Goal: Information Seeking & Learning: Learn about a topic

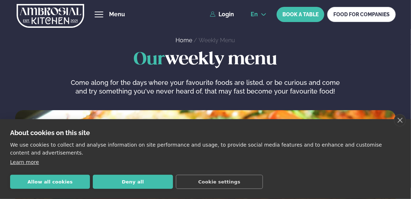
click at [264, 15] on icon at bounding box center [263, 14] width 5 height 3
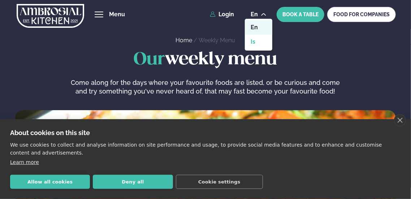
click at [261, 42] on link "is" at bounding box center [258, 42] width 27 height 14
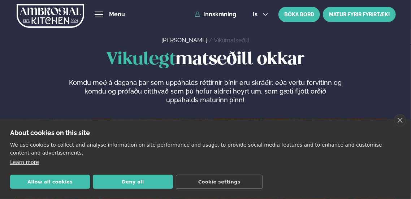
click at [368, 13] on link "MATUR FYRIR FYRIRTÆKI" at bounding box center [359, 14] width 73 height 15
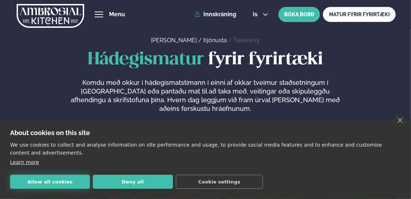
click at [46, 180] on button "Allow all cookies" at bounding box center [50, 182] width 80 height 14
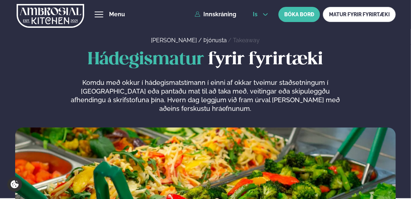
click at [266, 13] on icon at bounding box center [266, 15] width 6 height 6
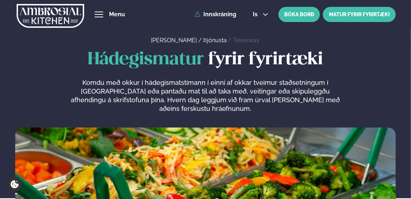
click at [383, 16] on link "MATUR FYRIR FYRIRTÆKI" at bounding box center [359, 14] width 73 height 15
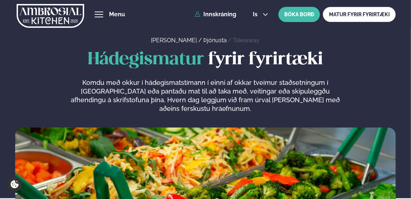
click at [161, 60] on span "Hádegismatur" at bounding box center [146, 59] width 116 height 17
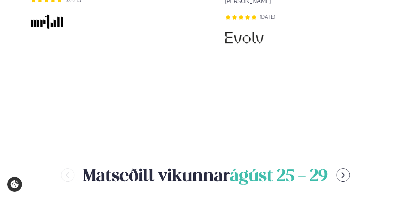
scroll to position [867, 0]
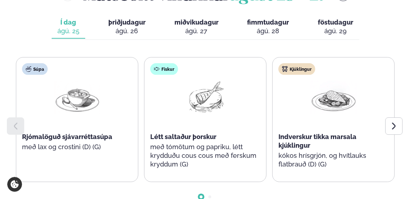
click at [276, 26] on span "fimmtudagur" at bounding box center [268, 22] width 42 height 8
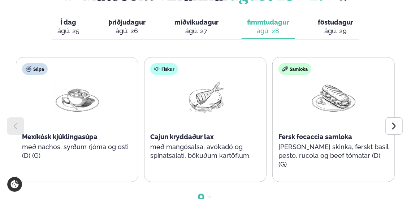
scroll to position [903, 0]
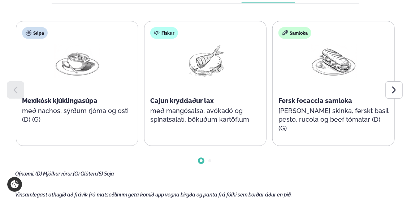
click at [65, 102] on span "Mexíkósk kjúklingasúpa" at bounding box center [59, 101] width 75 height 8
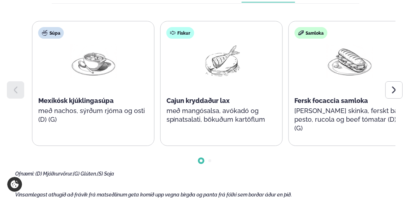
click at [127, 95] on div "Súpa Mexíkósk kjúklingasúpa með nachos, sýrðum rjóma og osti (D) (G)" at bounding box center [93, 79] width 122 height 116
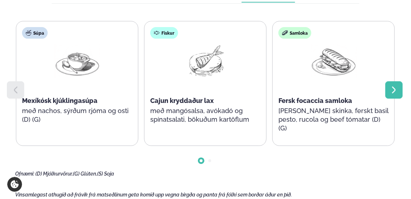
click at [396, 90] on icon at bounding box center [394, 90] width 9 height 9
